Goal: Task Accomplishment & Management: Manage account settings

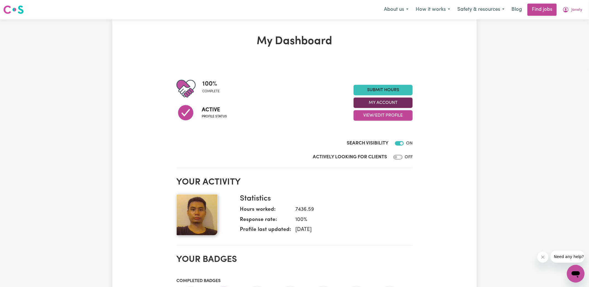
click at [374, 104] on button "My Account" at bounding box center [383, 102] width 59 height 10
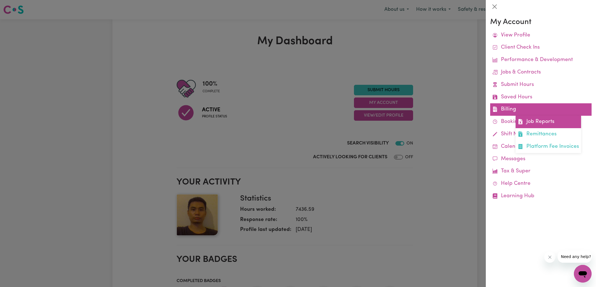
click at [526, 123] on link "Job Reports" at bounding box center [547, 122] width 65 height 12
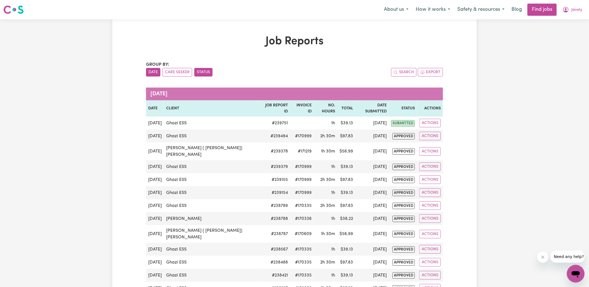
click at [206, 72] on button "Status" at bounding box center [203, 72] width 18 height 9
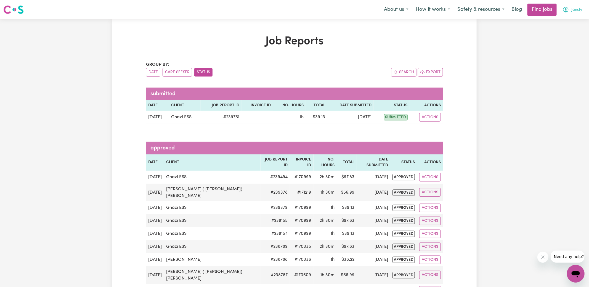
click at [578, 7] on span "Jansty" at bounding box center [577, 10] width 11 height 6
click at [561, 45] on link "Logout" at bounding box center [564, 42] width 44 height 10
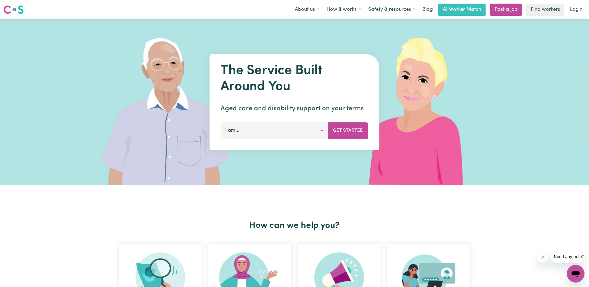
click at [580, 11] on link "Login" at bounding box center [576, 10] width 19 height 12
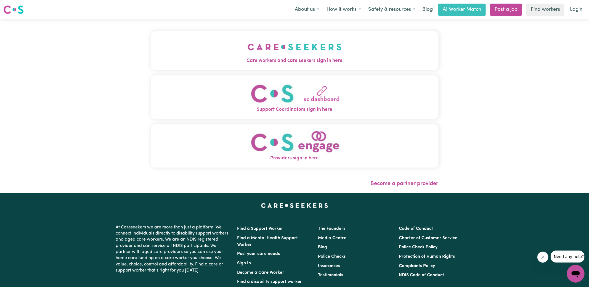
drag, startPoint x: 195, startPoint y: 38, endPoint x: 181, endPoint y: 42, distance: 14.4
click at [195, 38] on button "Care workers and care seekers sign in here" at bounding box center [295, 50] width 288 height 39
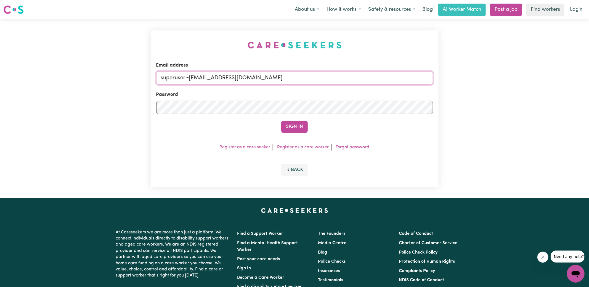
drag, startPoint x: 189, startPoint y: 78, endPoint x: 459, endPoint y: 89, distance: 270.9
click at [452, 105] on div "Email address superuser~[EMAIL_ADDRESS][DOMAIN_NAME] Password Sign In Register …" at bounding box center [294, 108] width 589 height 179
type input "[EMAIL_ADDRESS][DOMAIN_NAME]"
click at [281, 121] on button "Sign In" at bounding box center [294, 127] width 27 height 12
